Goal: Communication & Community: Ask a question

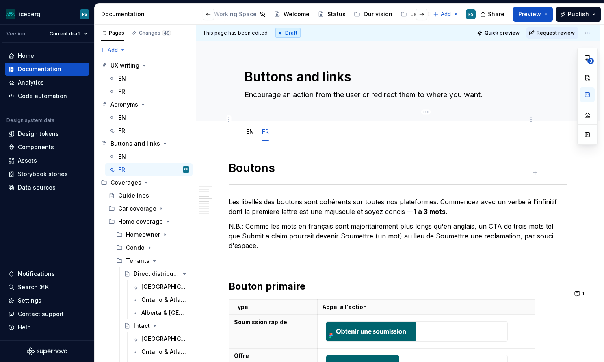
scroll to position [1523, 0]
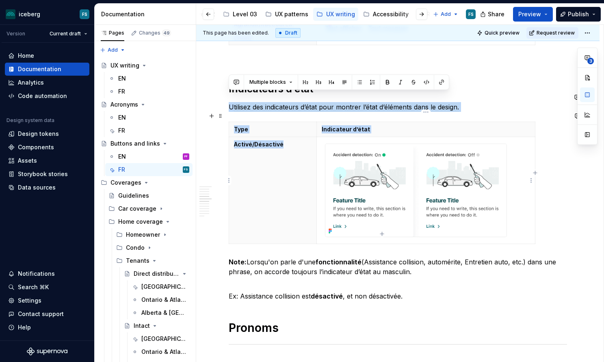
drag, startPoint x: 234, startPoint y: 106, endPoint x: 520, endPoint y: 172, distance: 294.0
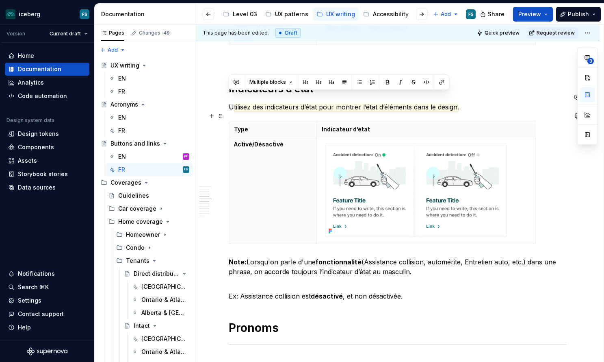
drag, startPoint x: 571, startPoint y: 233, endPoint x: 549, endPoint y: 236, distance: 21.7
click at [567, 233] on div "Type Indicateur d’état Activé/Désactivé" at bounding box center [398, 185] width 339 height 126
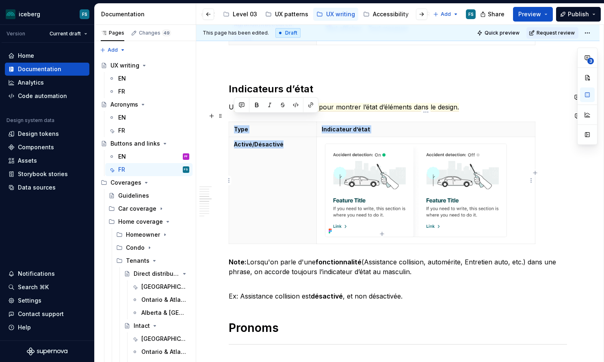
drag, startPoint x: 541, startPoint y: 232, endPoint x: 407, endPoint y: 196, distance: 138.5
click at [406, 196] on div "Type Indicateur d’état Activé/Désactivé" at bounding box center [398, 185] width 339 height 126
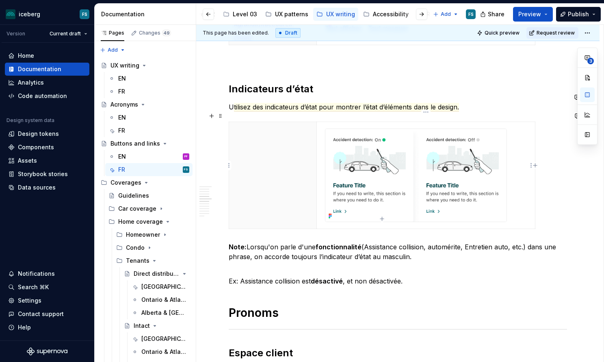
drag, startPoint x: 548, startPoint y: 219, endPoint x: 513, endPoint y: 209, distance: 36.5
click at [513, 209] on div at bounding box center [398, 177] width 339 height 111
click at [539, 211] on div at bounding box center [398, 177] width 339 height 111
click at [505, 197] on img at bounding box center [416, 175] width 181 height 93
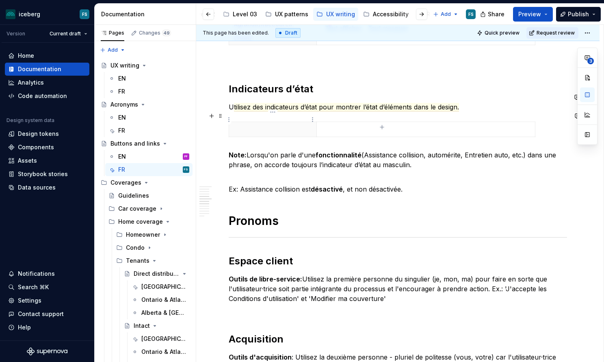
drag, startPoint x: 236, startPoint y: 132, endPoint x: 235, endPoint y: 121, distance: 11.0
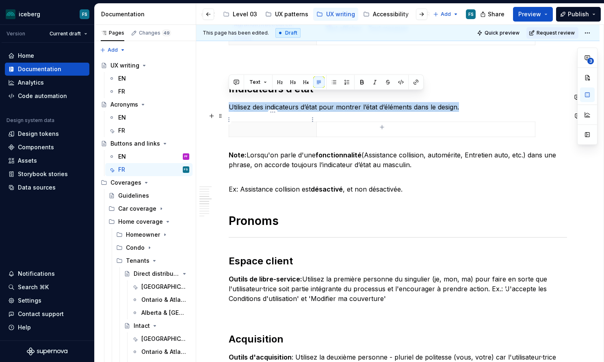
drag, startPoint x: 244, startPoint y: 132, endPoint x: 235, endPoint y: 116, distance: 18.1
click at [230, 120] on html "iceberg FS Version Current draft Home Documentation Analytics Code automation D…" at bounding box center [302, 181] width 604 height 362
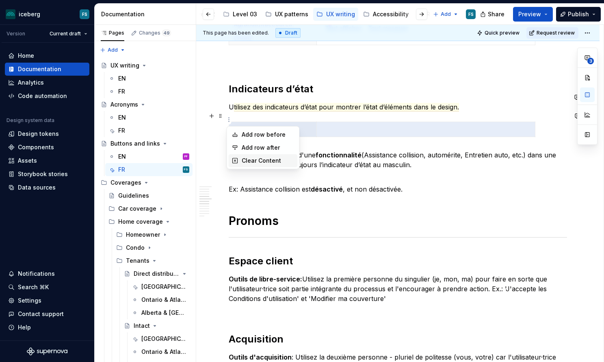
click at [262, 159] on div "Clear Content" at bounding box center [268, 160] width 53 height 8
click at [231, 119] on html "iceberg FS Version Current draft Home Documentation Analytics Code automation D…" at bounding box center [302, 181] width 604 height 362
click at [493, 131] on html "iceberg FS Version Current draft Home Documentation Analytics Code automation D…" at bounding box center [302, 181] width 604 height 362
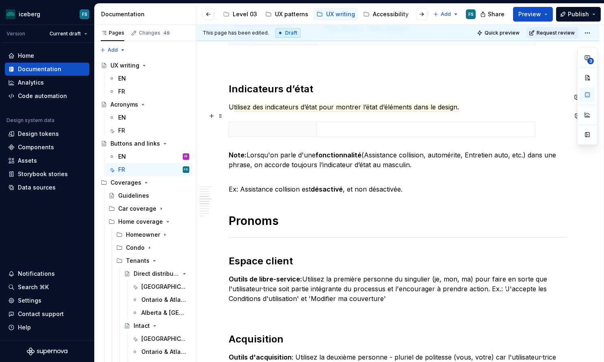
drag, startPoint x: 330, startPoint y: 130, endPoint x: 270, endPoint y: 138, distance: 60.7
click at [330, 130] on div at bounding box center [398, 131] width 339 height 19
click at [231, 151] on strong "Note:" at bounding box center [238, 155] width 18 height 8
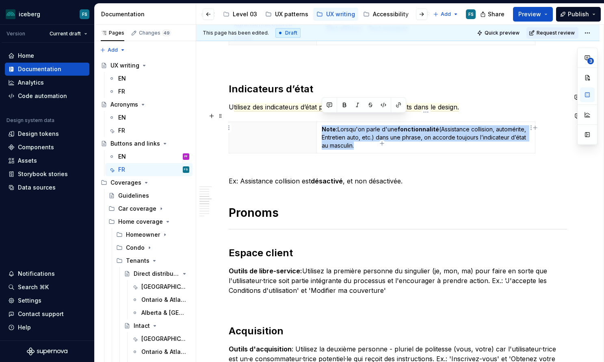
drag, startPoint x: 322, startPoint y: 120, endPoint x: 358, endPoint y: 136, distance: 39.3
click at [358, 136] on p "Note: Lorsqu'on parle d'une fonctionnalité (Assistance collision, automérite, E…" at bounding box center [426, 137] width 209 height 24
copy p "Note: Lorsqu'on parle d'une fonctionnalité (Assistance collision, automérite, E…"
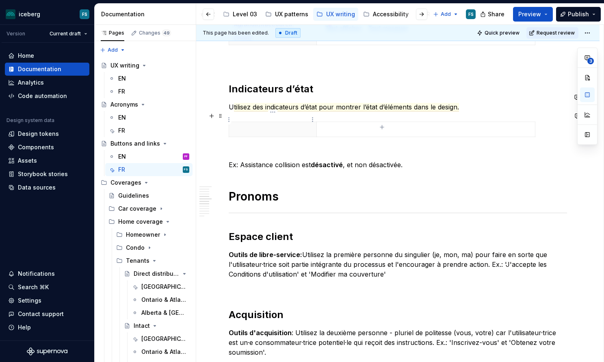
drag, startPoint x: 250, startPoint y: 141, endPoint x: 241, endPoint y: 117, distance: 25.2
drag, startPoint x: 234, startPoint y: 109, endPoint x: 240, endPoint y: 133, distance: 24.4
click at [220, 116] on span at bounding box center [220, 115] width 7 height 11
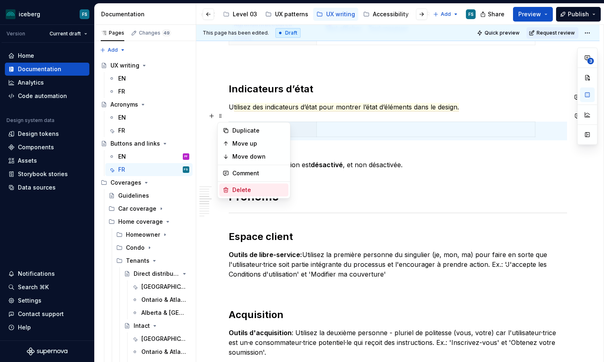
drag, startPoint x: 248, startPoint y: 187, endPoint x: 264, endPoint y: 160, distance: 31.9
click at [248, 187] on div "Delete" at bounding box center [259, 190] width 53 height 8
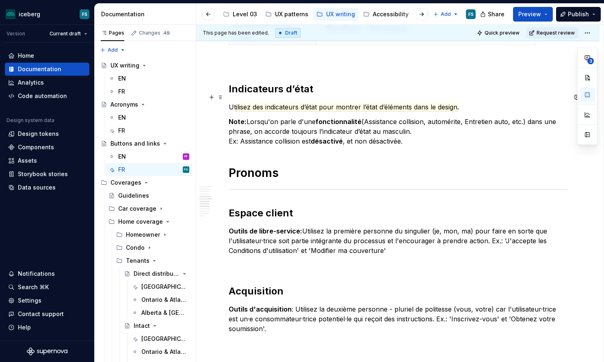
click at [463, 102] on p "U tilisez des indicateurs d’état pour montrer l’état d’éléments dans le design." at bounding box center [398, 107] width 339 height 10
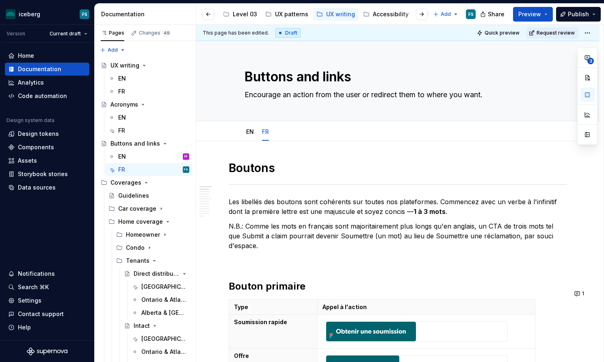
scroll to position [0, 0]
click at [251, 136] on div "EN" at bounding box center [250, 132] width 8 height 10
click at [254, 132] on link "EN" at bounding box center [250, 131] width 8 height 7
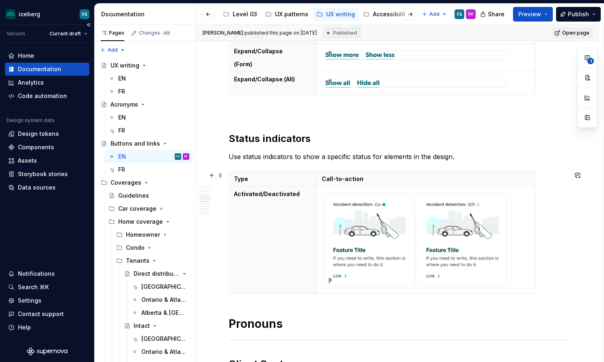
scroll to position [1459, 0]
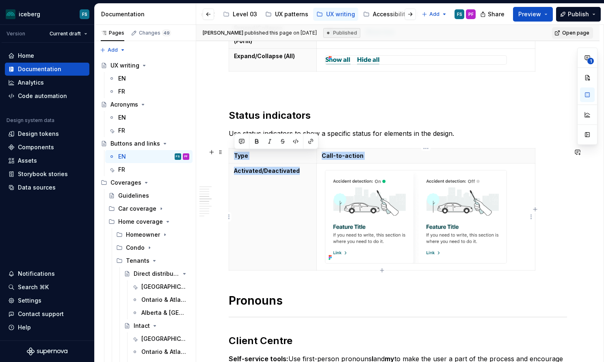
drag, startPoint x: 233, startPoint y: 144, endPoint x: 330, endPoint y: 249, distance: 143.0
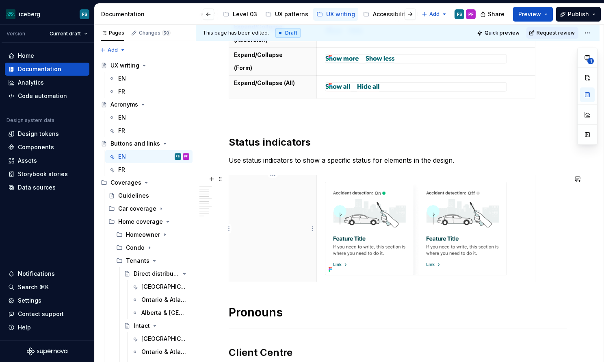
scroll to position [1432, 0]
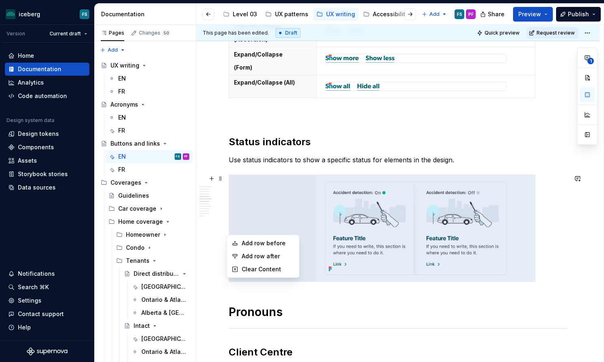
click at [228, 229] on html "iceberg FS Version Current draft Home Documentation Analytics Code automation D…" at bounding box center [302, 181] width 604 height 362
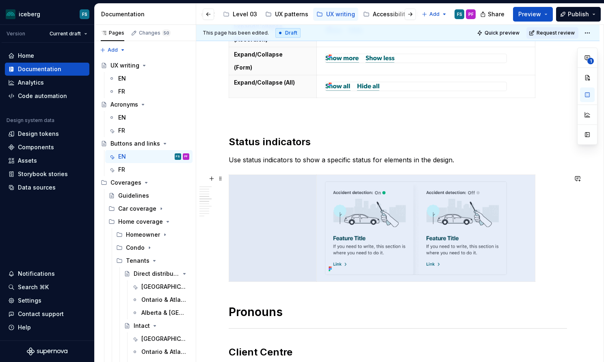
drag, startPoint x: 400, startPoint y: 157, endPoint x: 245, endPoint y: 169, distance: 155.3
click at [400, 157] on html "iceberg FS Version Current draft Home Documentation Analytics Code automation D…" at bounding box center [302, 181] width 604 height 362
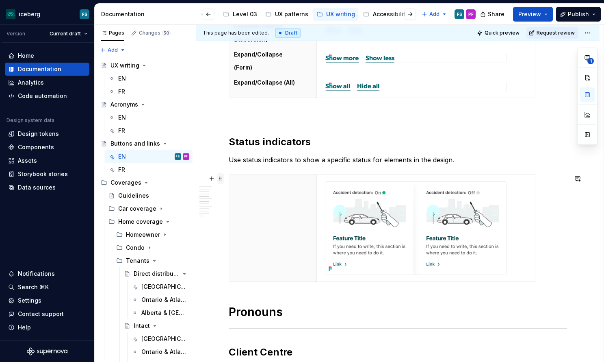
click at [220, 178] on span at bounding box center [220, 178] width 7 height 11
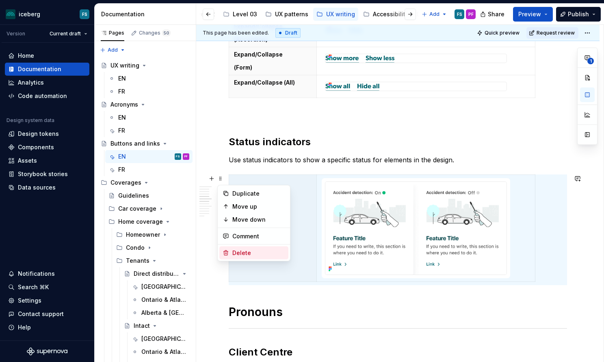
click at [243, 253] on div "Delete" at bounding box center [259, 253] width 53 height 8
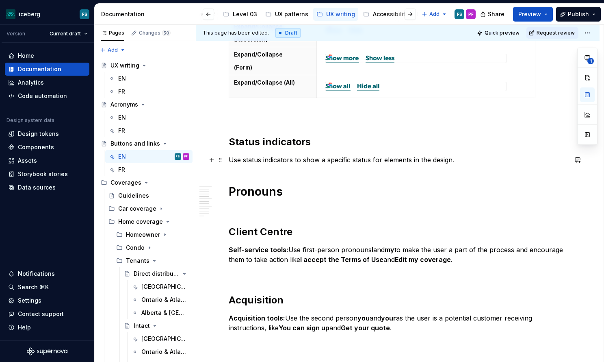
click at [469, 161] on p "Use status indicators to show a specific status for elements in the design." at bounding box center [398, 160] width 339 height 10
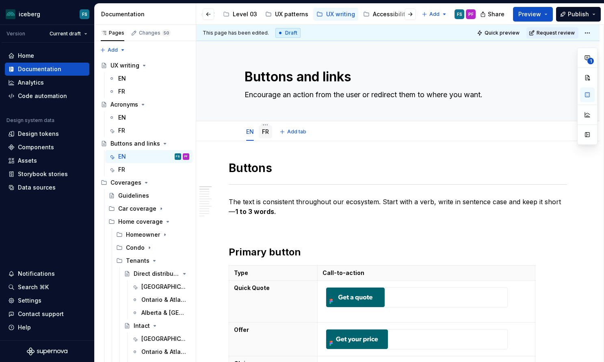
scroll to position [0, 0]
click at [268, 134] on link "FR" at bounding box center [265, 131] width 7 height 7
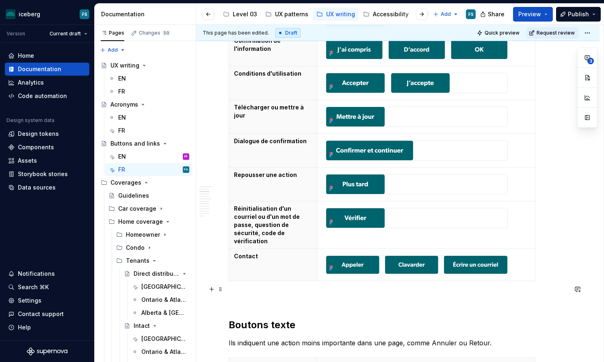
scroll to position [682, 0]
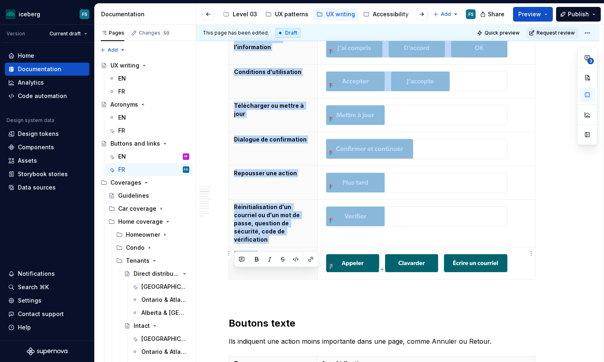
drag, startPoint x: 530, startPoint y: 252, endPoint x: 488, endPoint y: 252, distance: 42.3
click at [488, 252] on td at bounding box center [426, 263] width 218 height 32
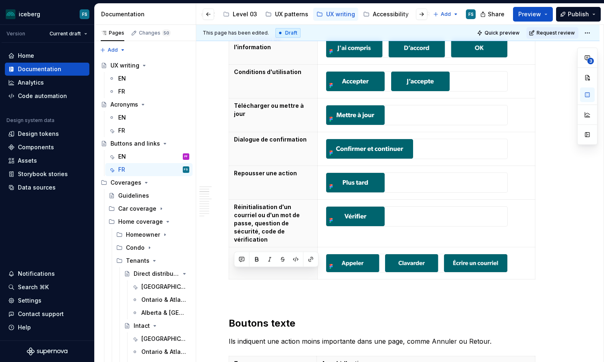
click at [515, 255] on td at bounding box center [426, 263] width 218 height 32
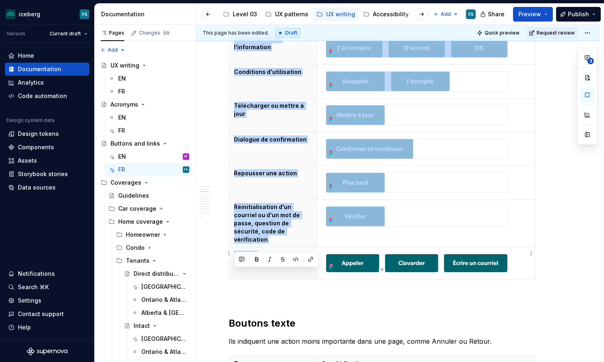
drag, startPoint x: 517, startPoint y: 256, endPoint x: 360, endPoint y: 252, distance: 157.8
click at [422, 255] on td at bounding box center [426, 263] width 218 height 32
click at [322, 247] on td at bounding box center [426, 263] width 218 height 32
type textarea "*"
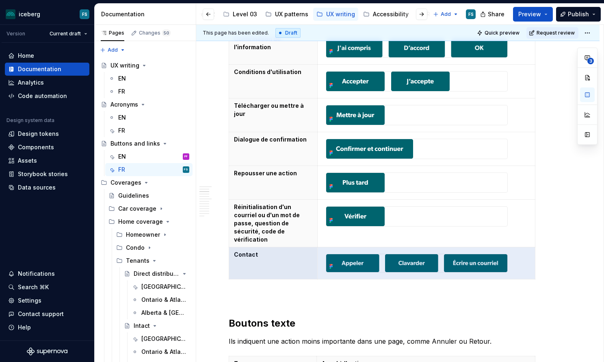
drag, startPoint x: 232, startPoint y: 244, endPoint x: 524, endPoint y: 259, distance: 291.8
click at [524, 259] on tr "Contact" at bounding box center [382, 263] width 306 height 32
click at [519, 258] on td at bounding box center [426, 263] width 218 height 32
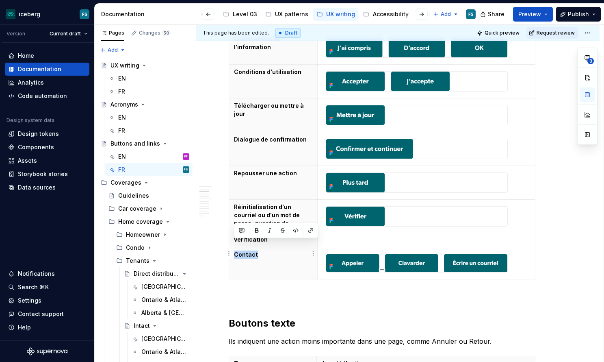
drag, startPoint x: 234, startPoint y: 243, endPoint x: 264, endPoint y: 244, distance: 30.5
click at [264, 247] on th "Contact" at bounding box center [273, 263] width 89 height 32
click at [241, 231] on button "button" at bounding box center [241, 230] width 11 height 11
click at [268, 233] on span "[PERSON_NAME]" at bounding box center [269, 234] width 46 height 8
click at [303, 237] on span "Maud" at bounding box center [302, 234] width 16 height 8
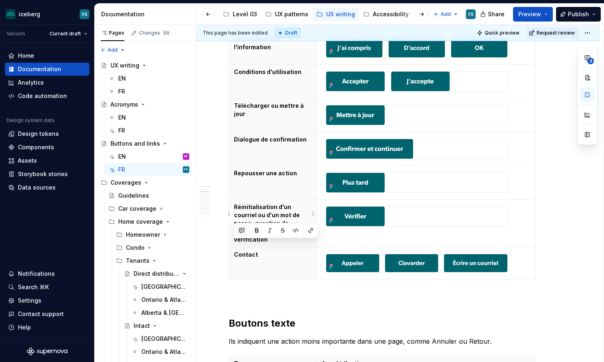
click at [243, 229] on button "button" at bounding box center [241, 230] width 11 height 11
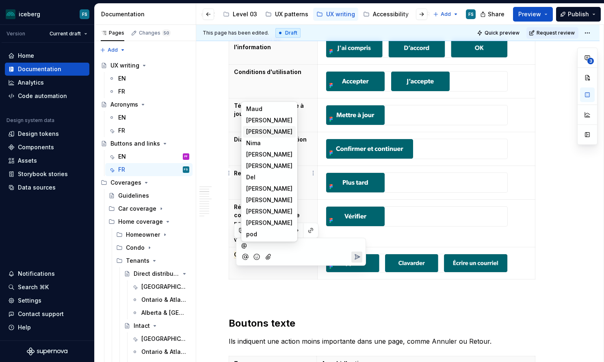
click at [265, 130] on span "[PERSON_NAME]" at bounding box center [269, 132] width 46 height 8
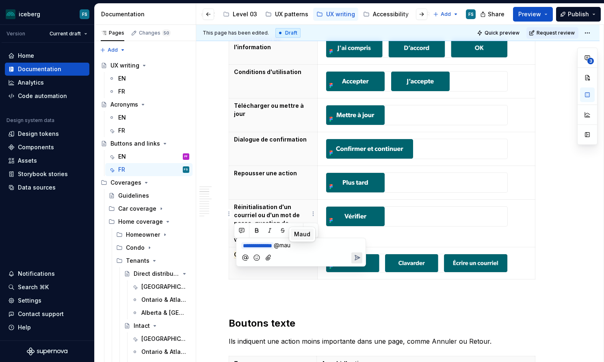
click at [302, 234] on span "Maud" at bounding box center [302, 234] width 16 height 8
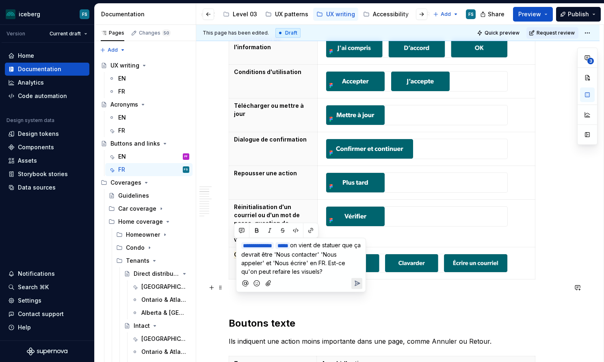
click at [357, 286] on icon "Send" at bounding box center [357, 283] width 8 height 8
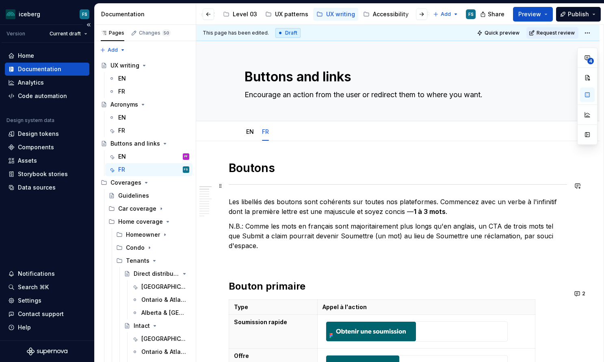
scroll to position [0, 0]
click at [252, 132] on link "EN" at bounding box center [250, 131] width 8 height 7
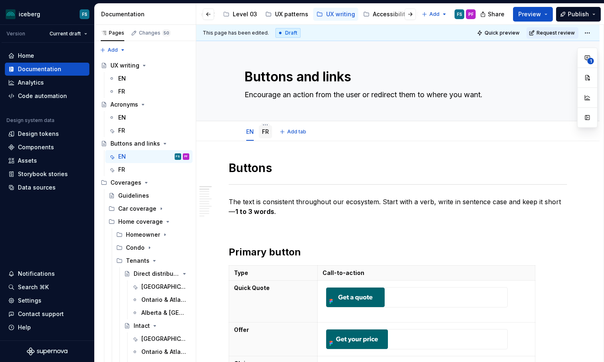
click at [269, 133] on link "FR" at bounding box center [265, 131] width 7 height 7
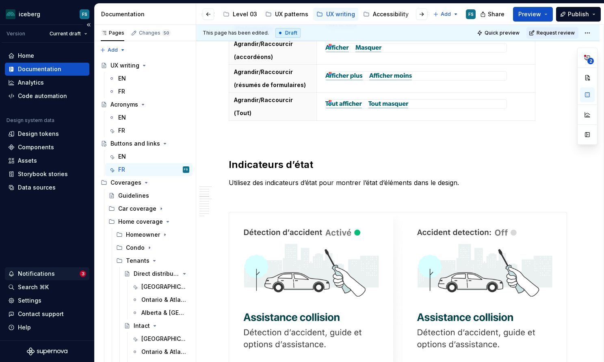
click at [26, 274] on div "Notifications" at bounding box center [36, 273] width 37 height 8
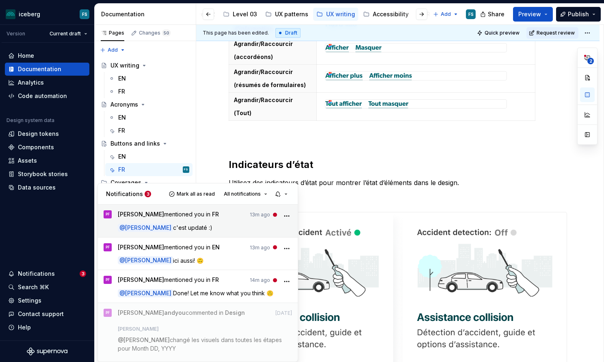
type textarea "*"
